Goal: Task Accomplishment & Management: Use online tool/utility

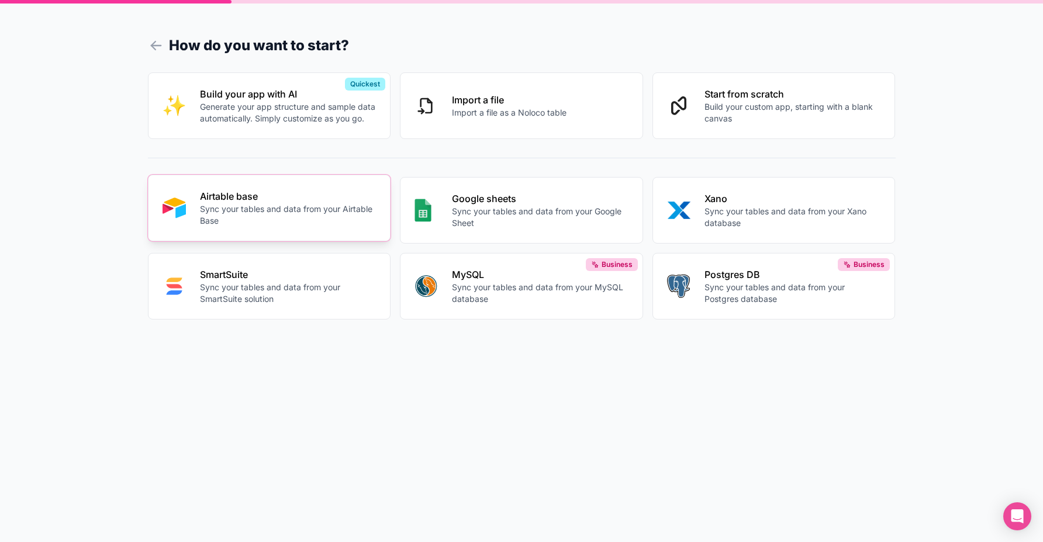
click at [288, 204] on p "Sync your tables and data from your Airtable Base" at bounding box center [288, 214] width 177 height 23
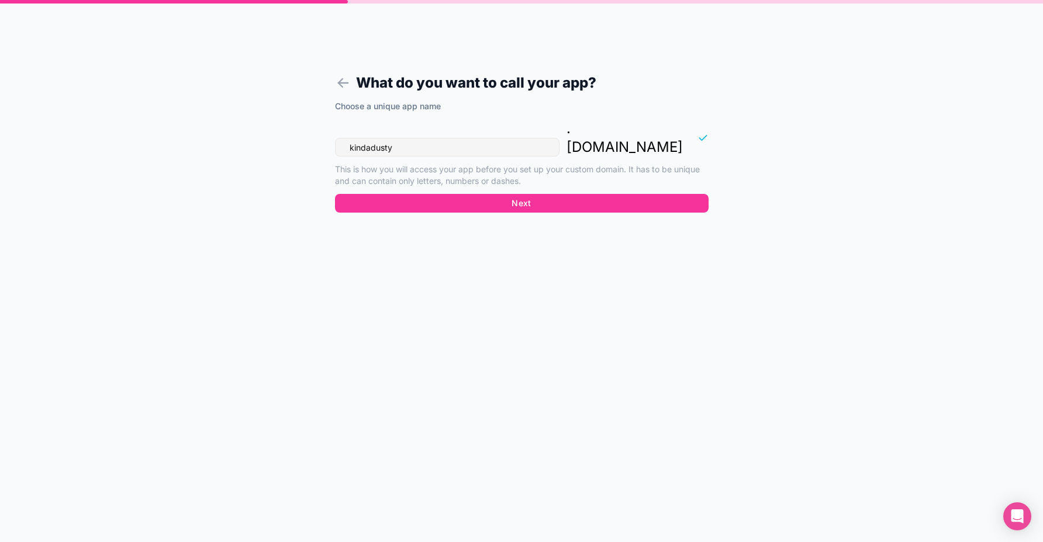
drag, startPoint x: 360, startPoint y: 119, endPoint x: 297, endPoint y: 106, distance: 64.5
click at [288, 106] on div "What do you want to call your app? Choose a unique app name kindadusty . [DOMAI…" at bounding box center [521, 271] width 1043 height 542
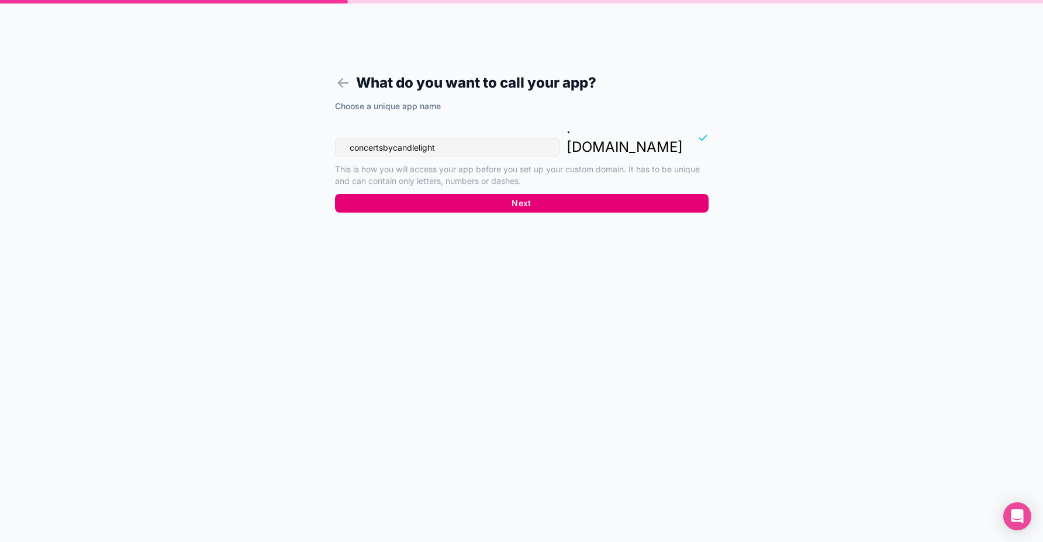
type input "concertsbycandlelight"
click at [551, 194] on button "Next" at bounding box center [522, 203] width 374 height 19
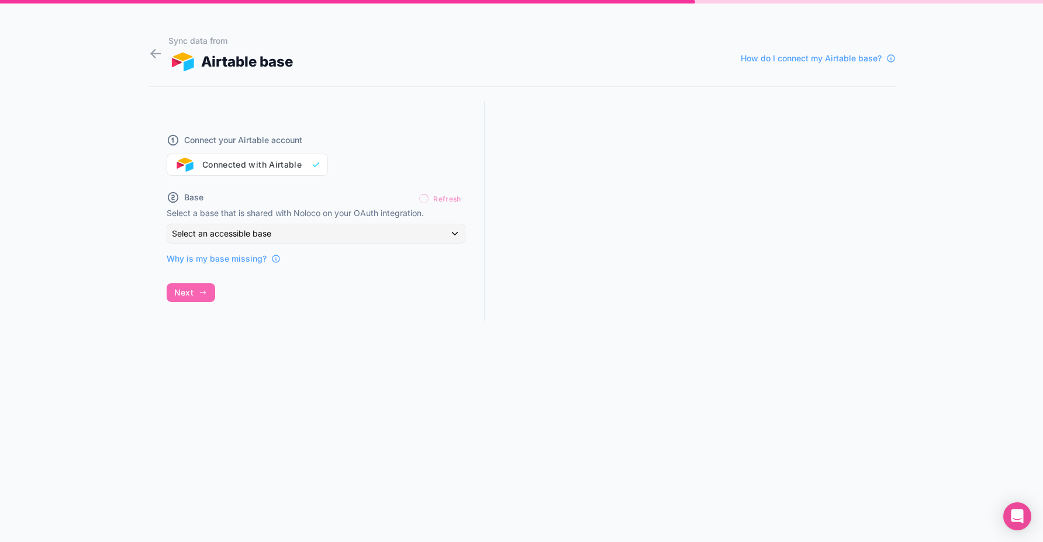
click at [245, 159] on div "Connect your Airtable account Connected with Airtable" at bounding box center [316, 148] width 299 height 56
click at [338, 236] on div "Select an accessible base" at bounding box center [316, 233] width 298 height 19
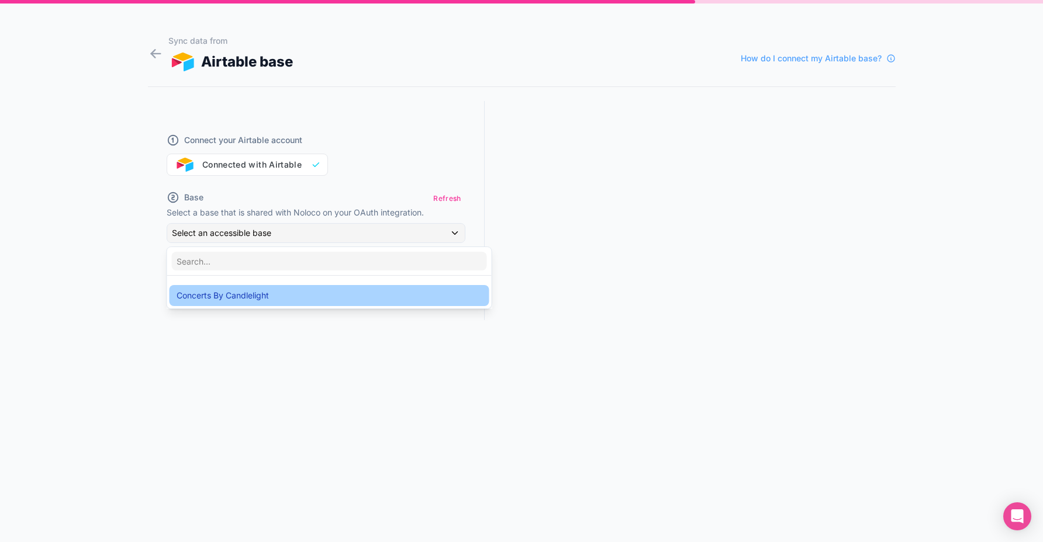
click at [310, 292] on div "Concerts By Candlelight" at bounding box center [330, 296] width 306 height 14
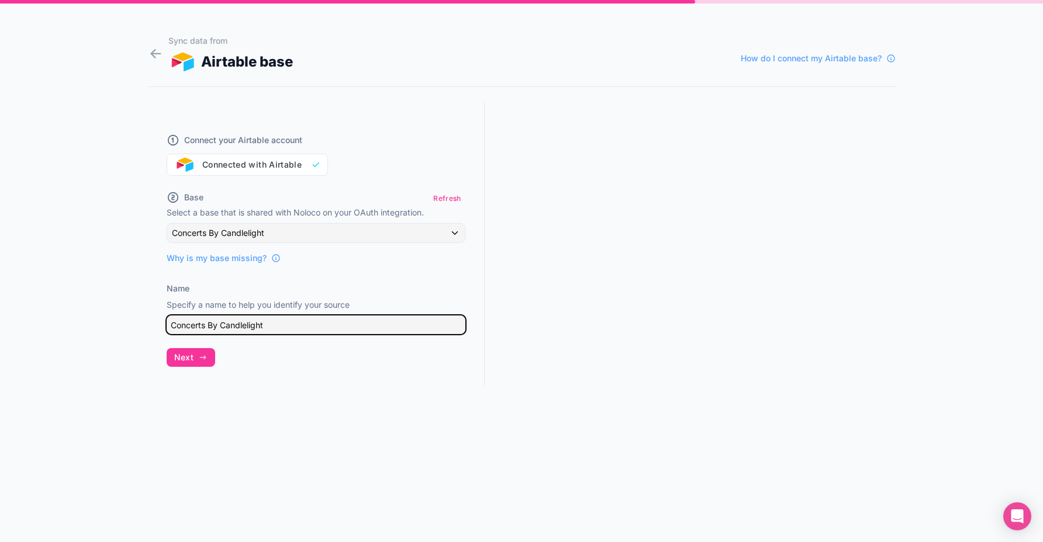
drag, startPoint x: 296, startPoint y: 324, endPoint x: 47, endPoint y: 303, distance: 249.9
click at [47, 303] on div "Sync data from Airtable base How do I connect my Airtable base? Connect your Ai…" at bounding box center [521, 271] width 1043 height 542
type input "C"
type input "CBC Airtable"
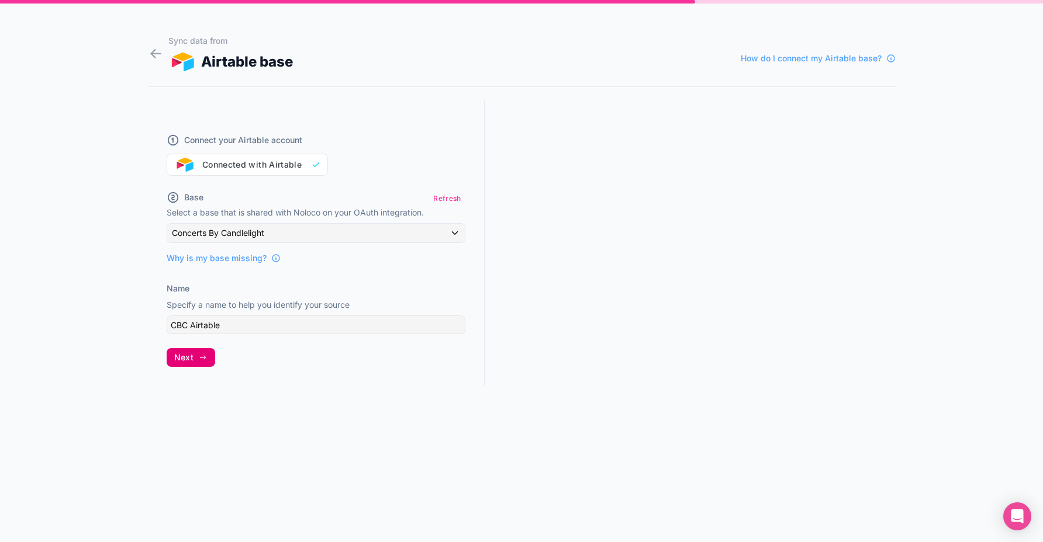
click at [186, 362] on span "Next" at bounding box center [183, 357] width 19 height 11
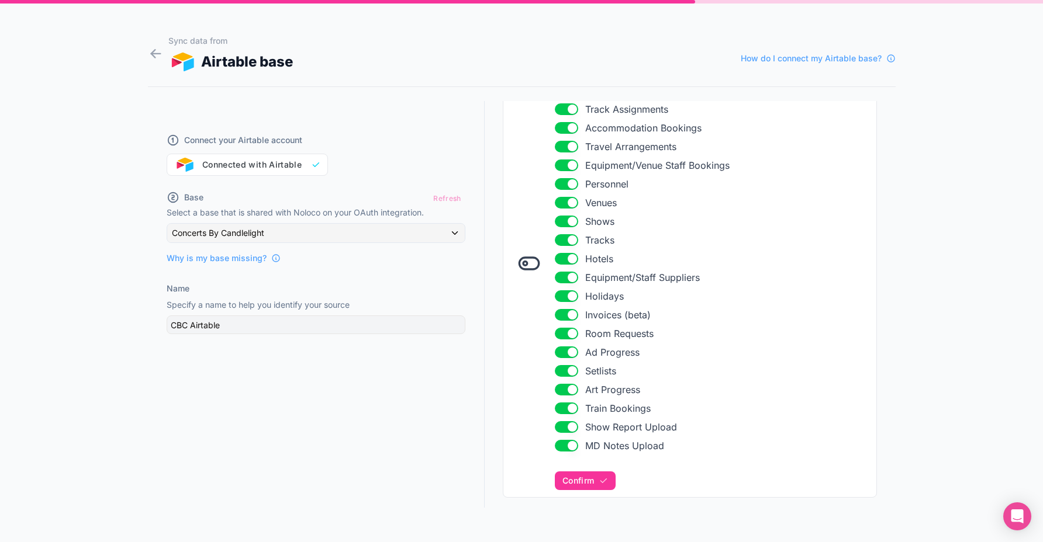
scroll to position [246, 0]
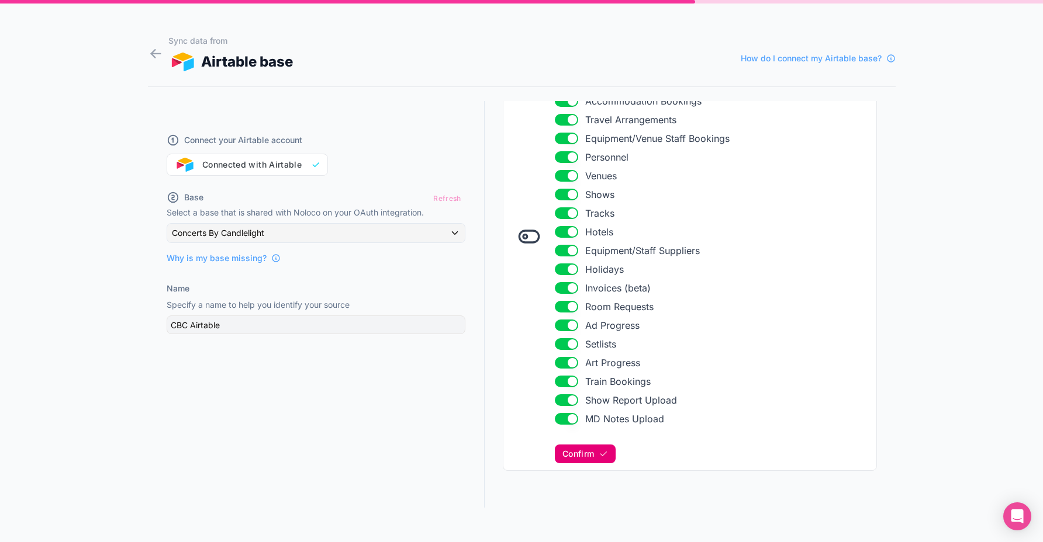
click at [599, 454] on icon "button" at bounding box center [603, 454] width 9 height 9
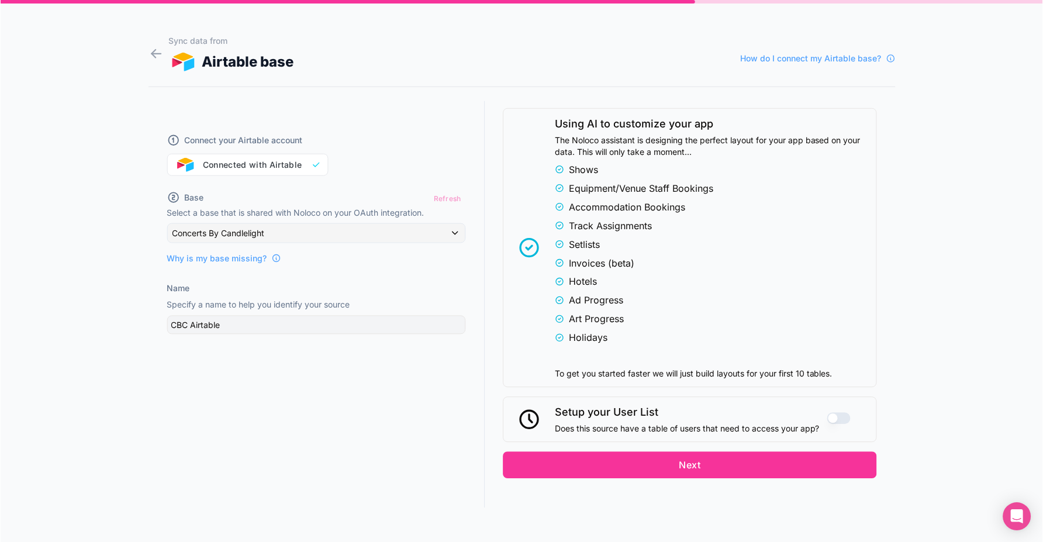
scroll to position [759, 0]
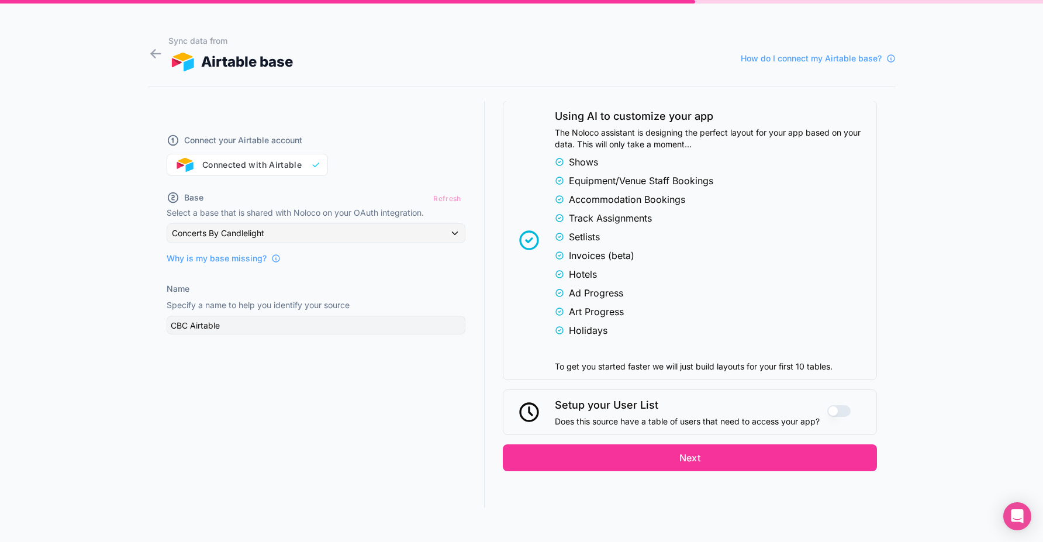
click at [828, 405] on button "Use setting" at bounding box center [838, 411] width 23 height 12
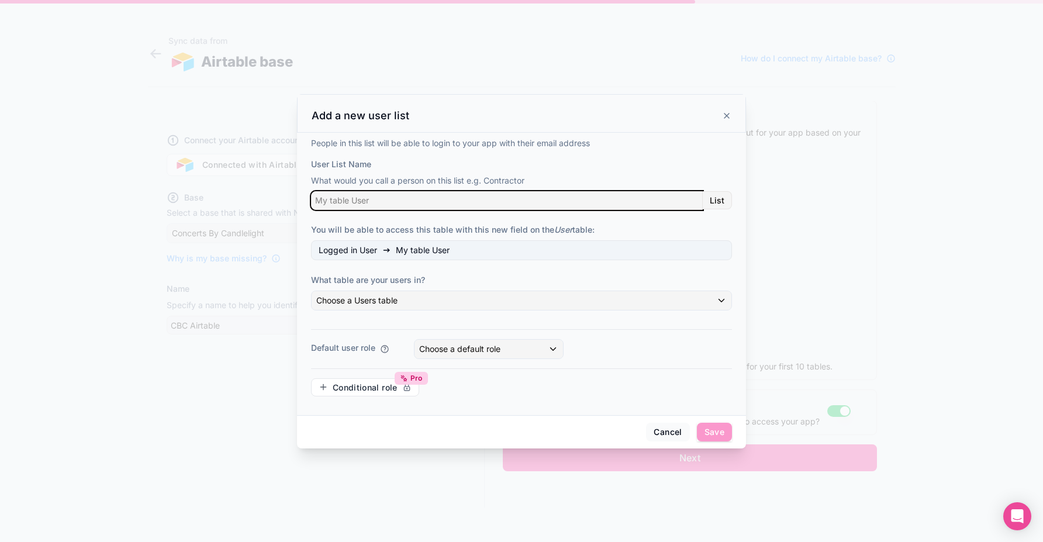
click at [451, 204] on input "User List Name" at bounding box center [507, 200] width 392 height 19
type input "Personnel"
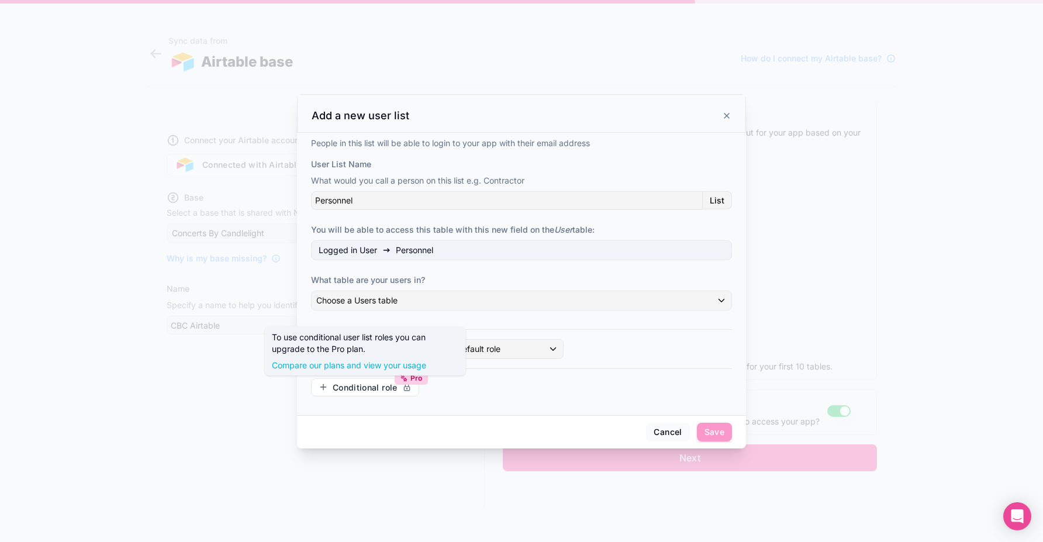
click at [433, 389] on div "Conditional role Pro" at bounding box center [521, 387] width 421 height 19
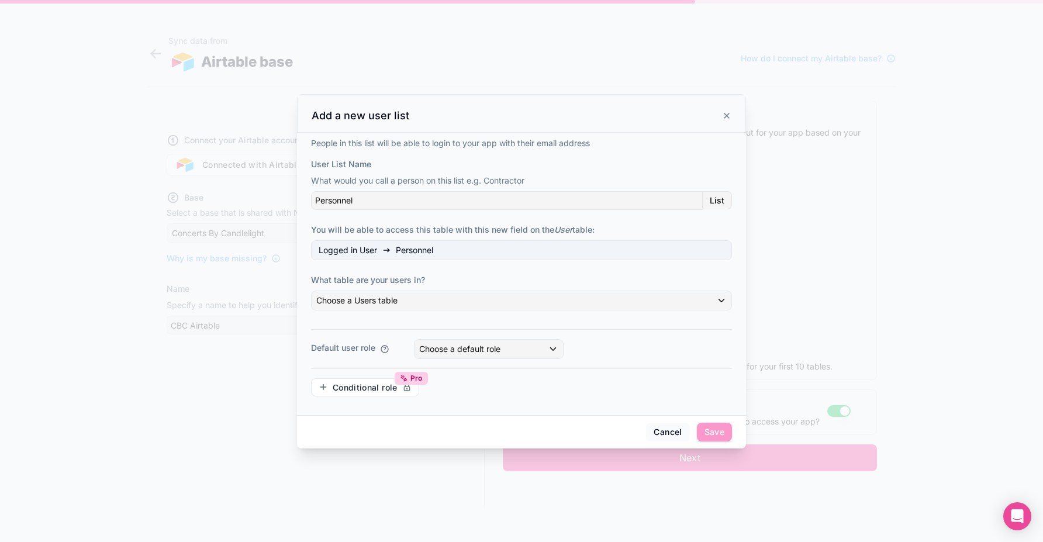
click at [468, 388] on div "Conditional role Pro" at bounding box center [521, 387] width 421 height 19
click at [512, 351] on div "Choose a default role" at bounding box center [488, 349] width 148 height 19
click at [632, 363] on div at bounding box center [521, 271] width 1043 height 542
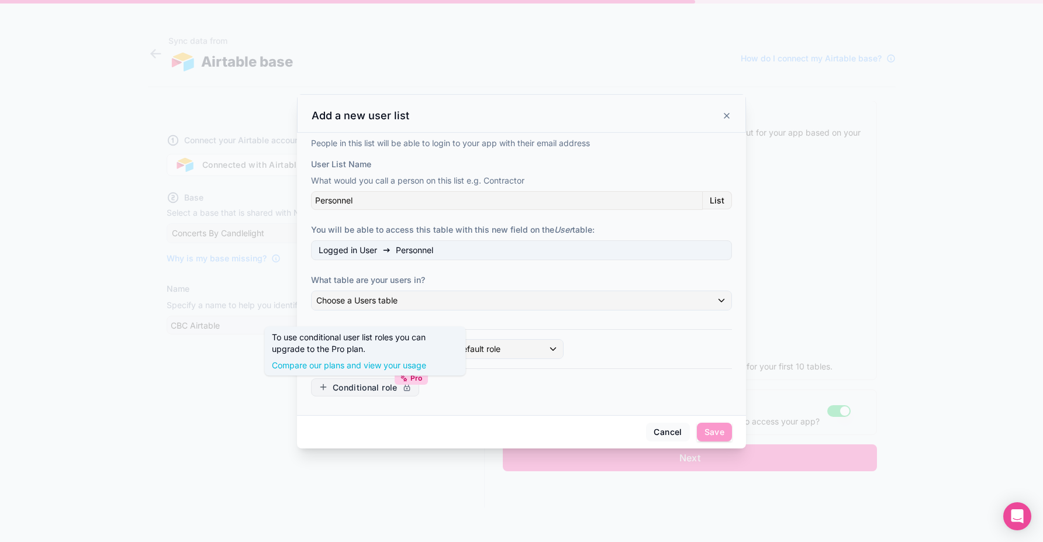
click at [345, 386] on span "Conditional role" at bounding box center [365, 387] width 65 height 11
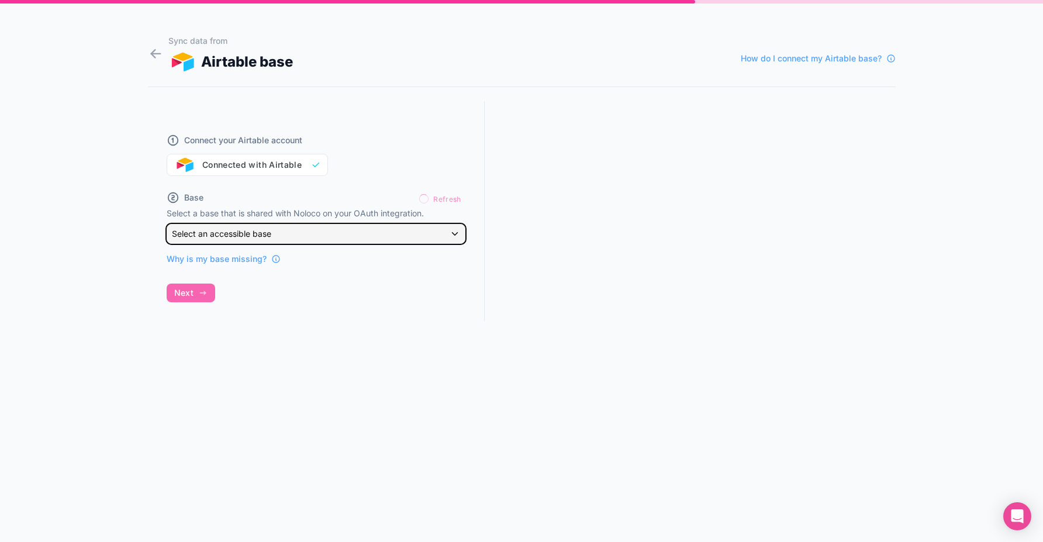
click at [313, 232] on div "Select an accessible base" at bounding box center [316, 233] width 298 height 19
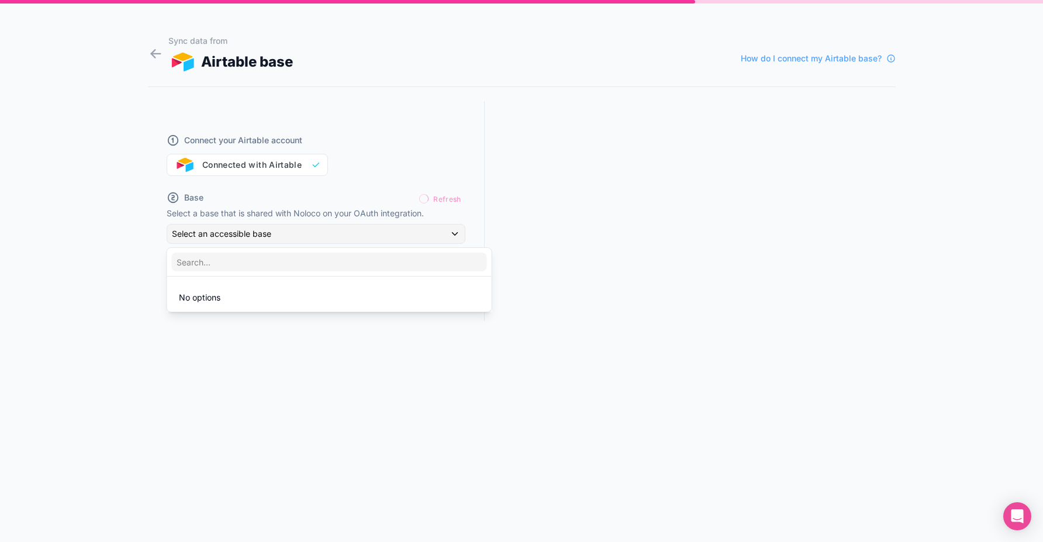
click at [92, 290] on div at bounding box center [521, 271] width 1043 height 542
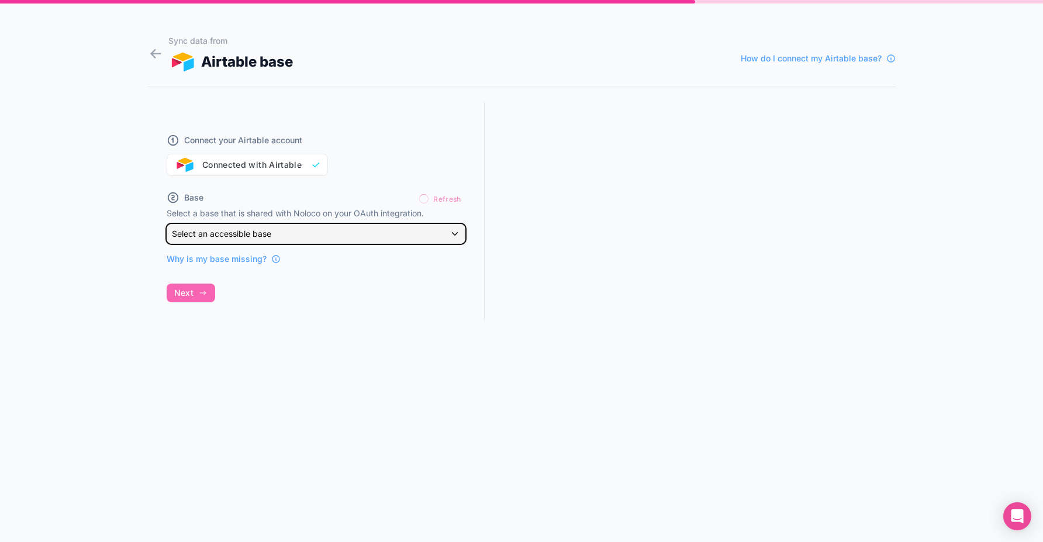
click at [388, 235] on div "Select an accessible base" at bounding box center [316, 233] width 298 height 19
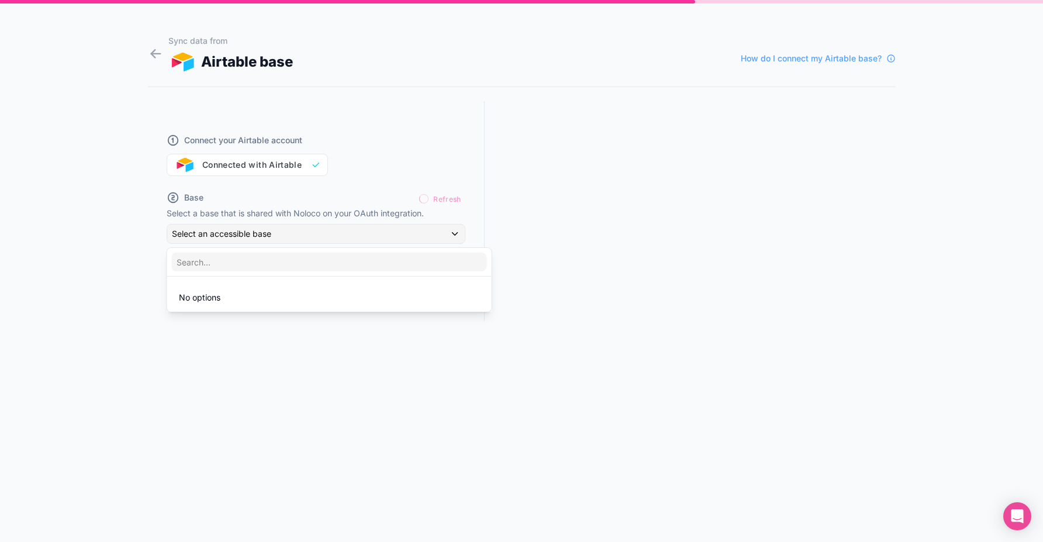
click at [387, 232] on div at bounding box center [521, 271] width 1043 height 542
click at [435, 200] on div "Refresh" at bounding box center [440, 199] width 50 height 18
click at [154, 54] on icon at bounding box center [156, 54] width 16 height 16
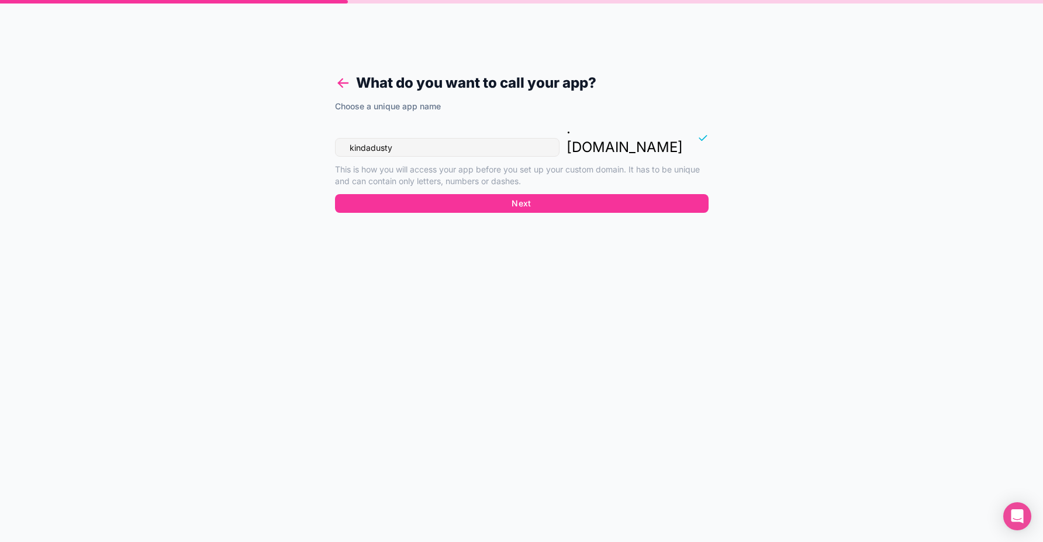
click at [336, 81] on icon at bounding box center [343, 83] width 16 height 16
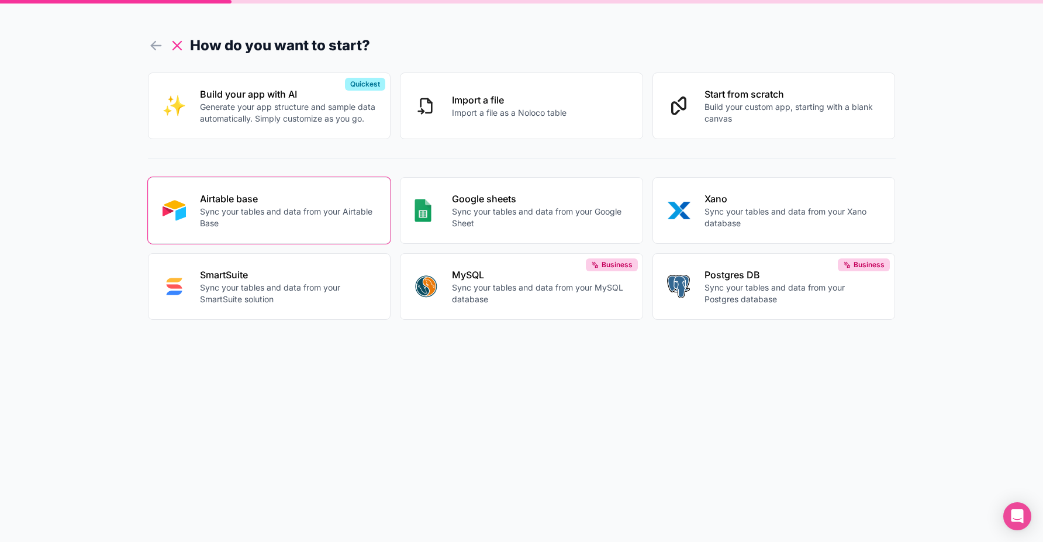
click at [179, 43] on icon at bounding box center [177, 46] width 8 height 8
click at [357, 43] on icon at bounding box center [355, 45] width 11 height 7
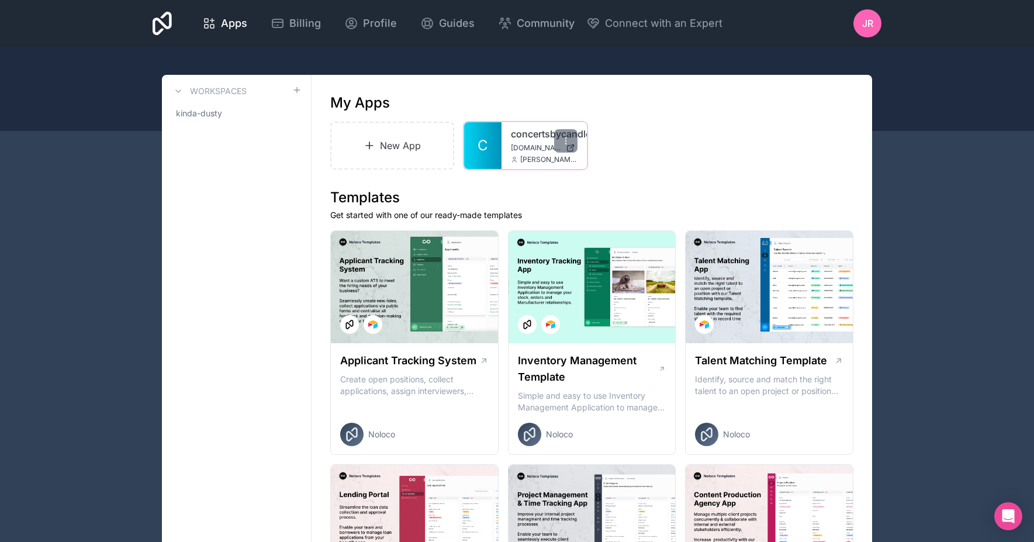
click at [512, 151] on span "concertsbycandlelight.noloco.co" at bounding box center [536, 147] width 50 height 9
